Goal: Task Accomplishment & Management: Manage account settings

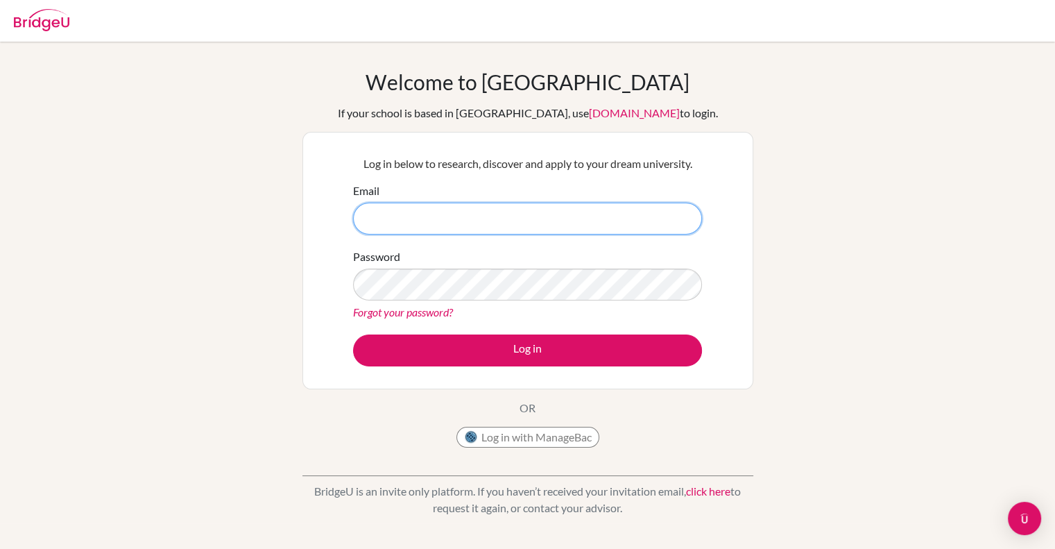
click at [544, 228] on input "Email" at bounding box center [527, 219] width 349 height 32
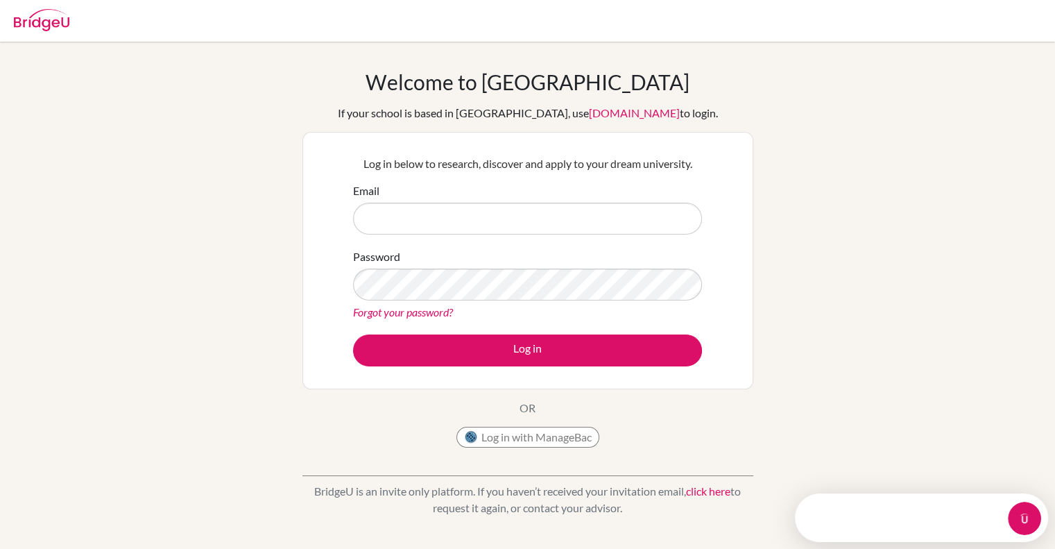
click at [427, 312] on link "Forgot your password?" at bounding box center [403, 311] width 100 height 13
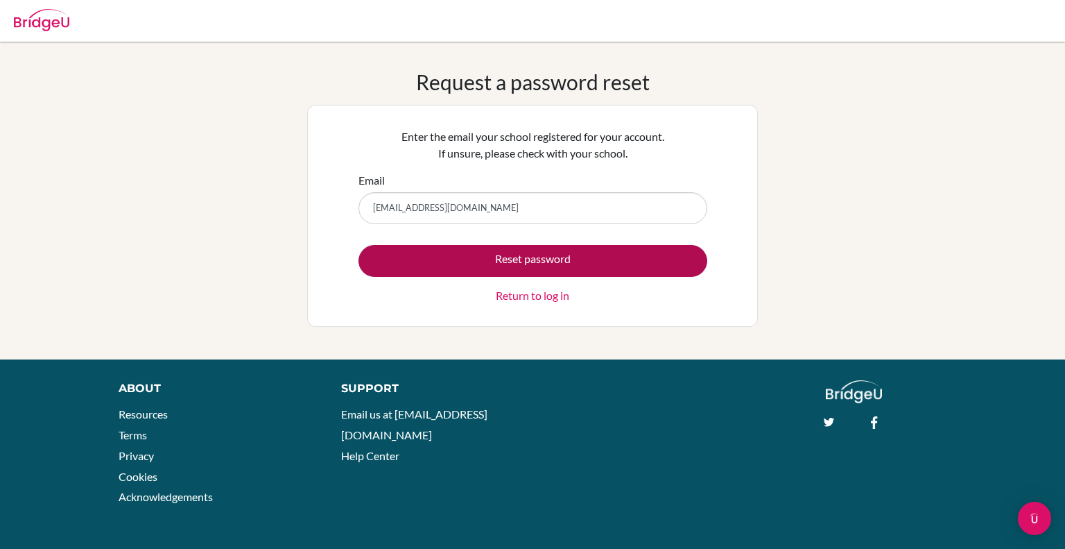
type input "jbustillo@macrisschool.org"
click at [621, 258] on button "Reset password" at bounding box center [533, 261] width 349 height 32
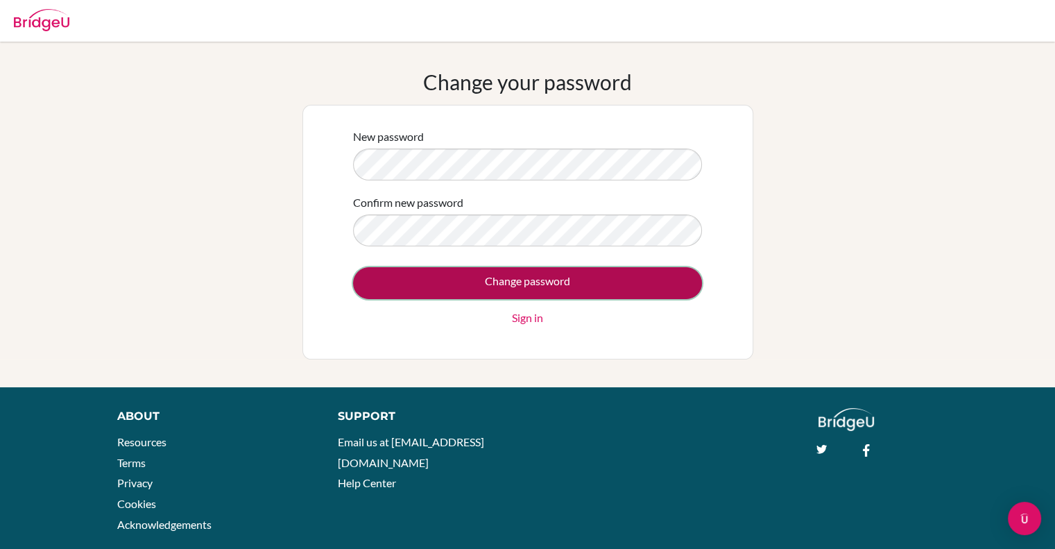
click at [578, 283] on input "Change password" at bounding box center [527, 283] width 349 height 32
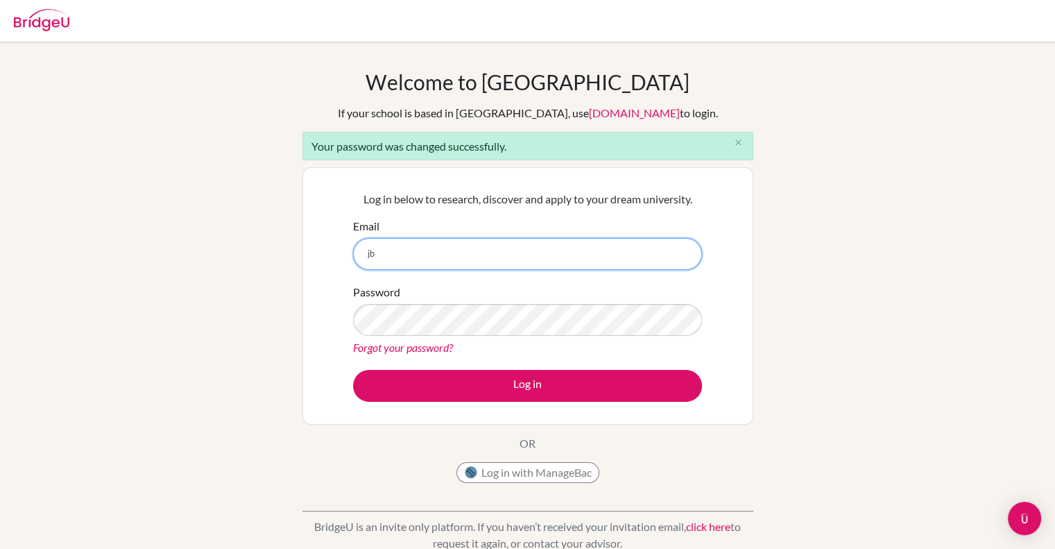
type input "[EMAIL_ADDRESS][DOMAIN_NAME]"
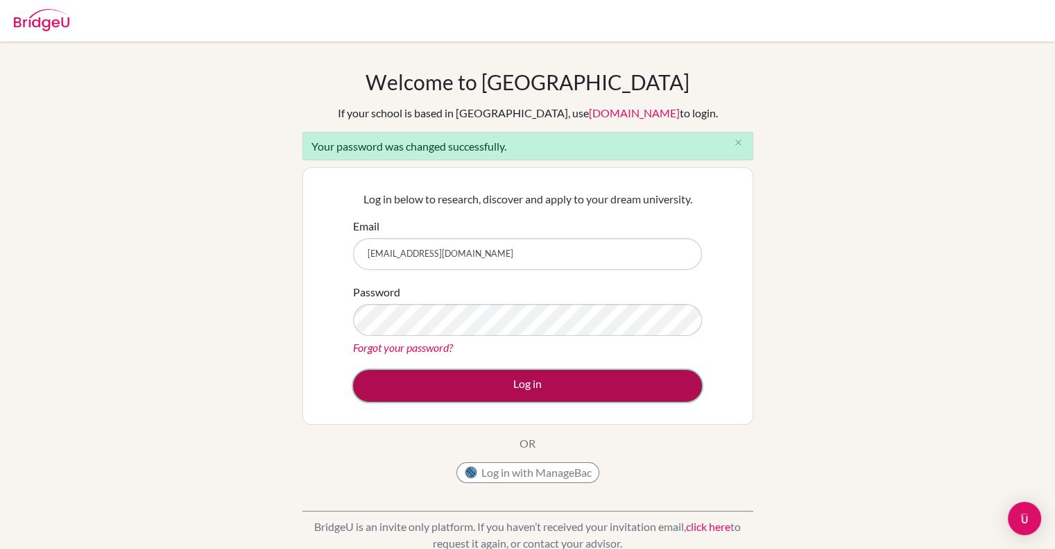
click at [549, 388] on button "Log in" at bounding box center [527, 386] width 349 height 32
